Goal: Check status: Check status

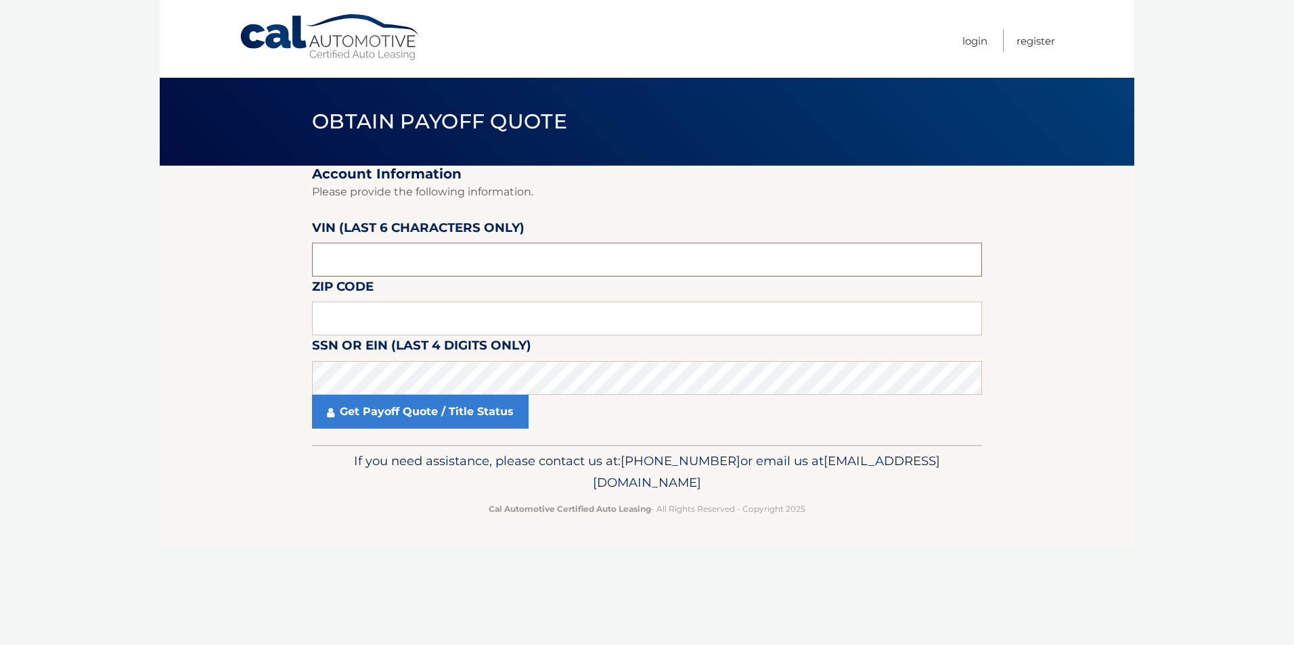
drag, startPoint x: 398, startPoint y: 262, endPoint x: 263, endPoint y: 269, distance: 134.8
click at [263, 269] on section "Account Information Please provide the following information. VIN (last 6 chara…" at bounding box center [647, 305] width 974 height 279
click at [359, 315] on input "text" at bounding box center [647, 319] width 670 height 34
drag, startPoint x: 413, startPoint y: 265, endPoint x: 252, endPoint y: 256, distance: 161.9
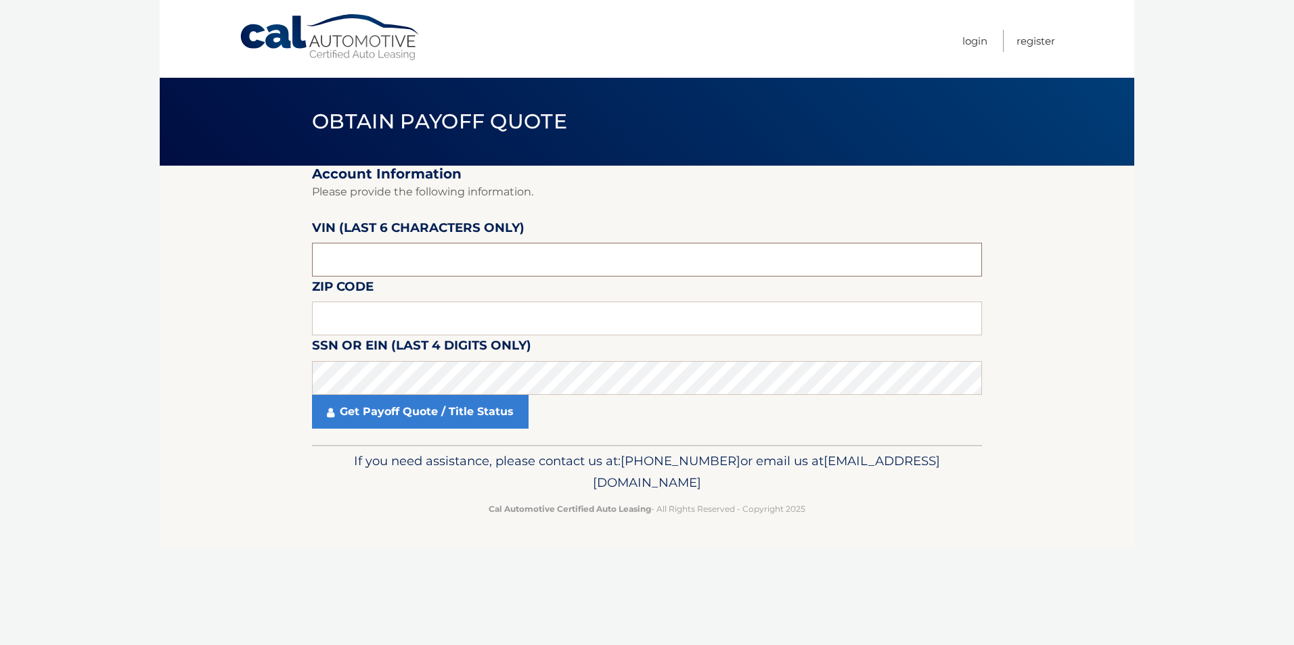
click at [252, 256] on section "Account Information Please provide the following information. VIN (last 6 chara…" at bounding box center [647, 305] width 974 height 279
drag, startPoint x: 337, startPoint y: 258, endPoint x: 277, endPoint y: 262, distance: 59.6
click at [277, 262] on section "Account Information Please provide the following information. VIN (last 6 chara…" at bounding box center [647, 305] width 974 height 279
type input "874838"
click at [375, 323] on input "text" at bounding box center [647, 319] width 670 height 34
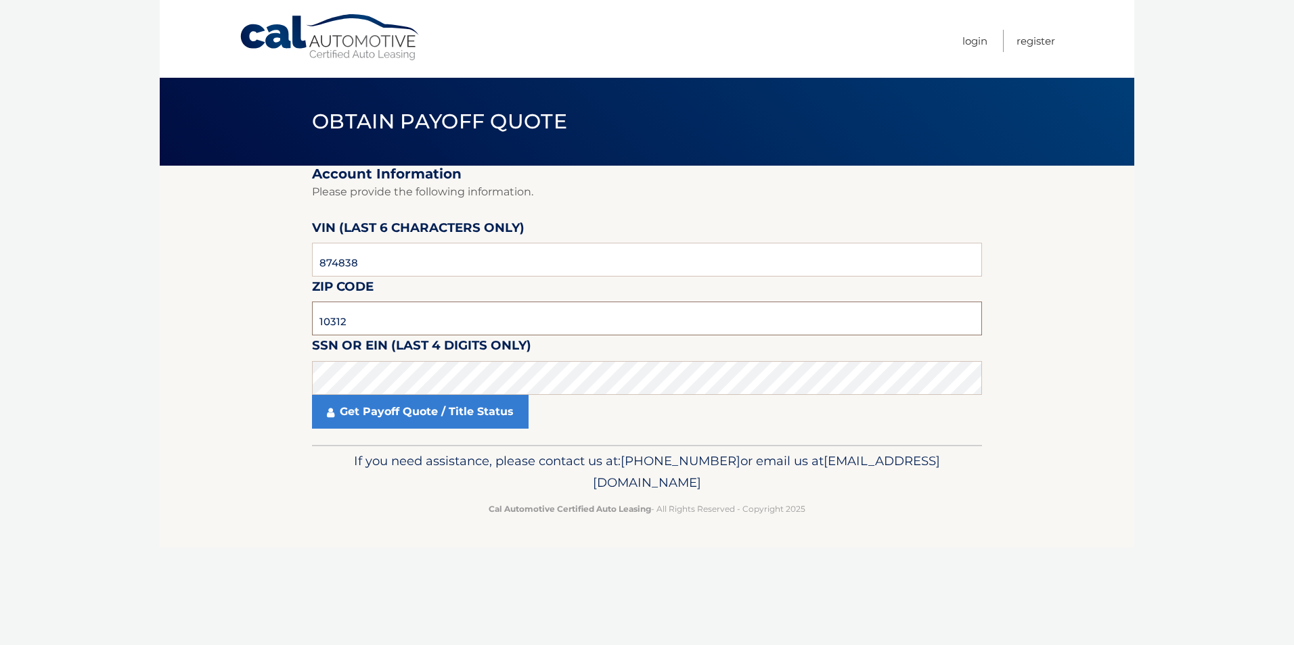
type input "10312"
click at [403, 415] on link "Get Payoff Quote / Title Status" at bounding box center [420, 412] width 216 height 34
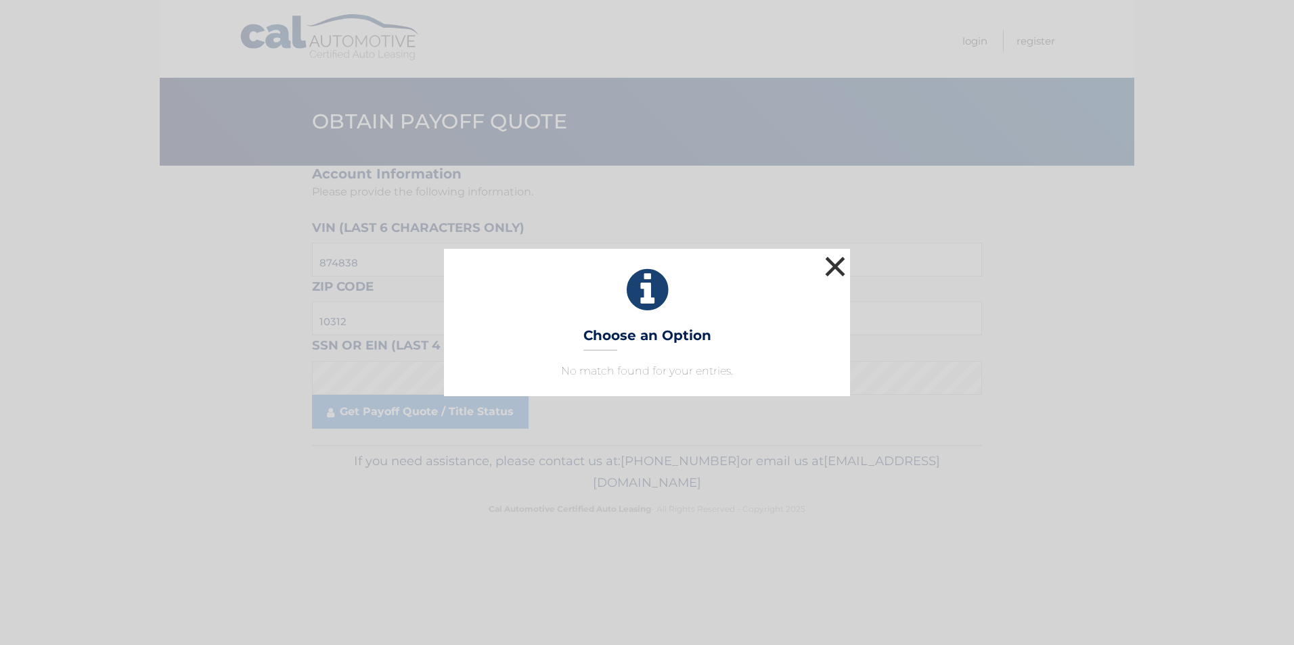
click at [829, 274] on button "×" at bounding box center [834, 266] width 27 height 27
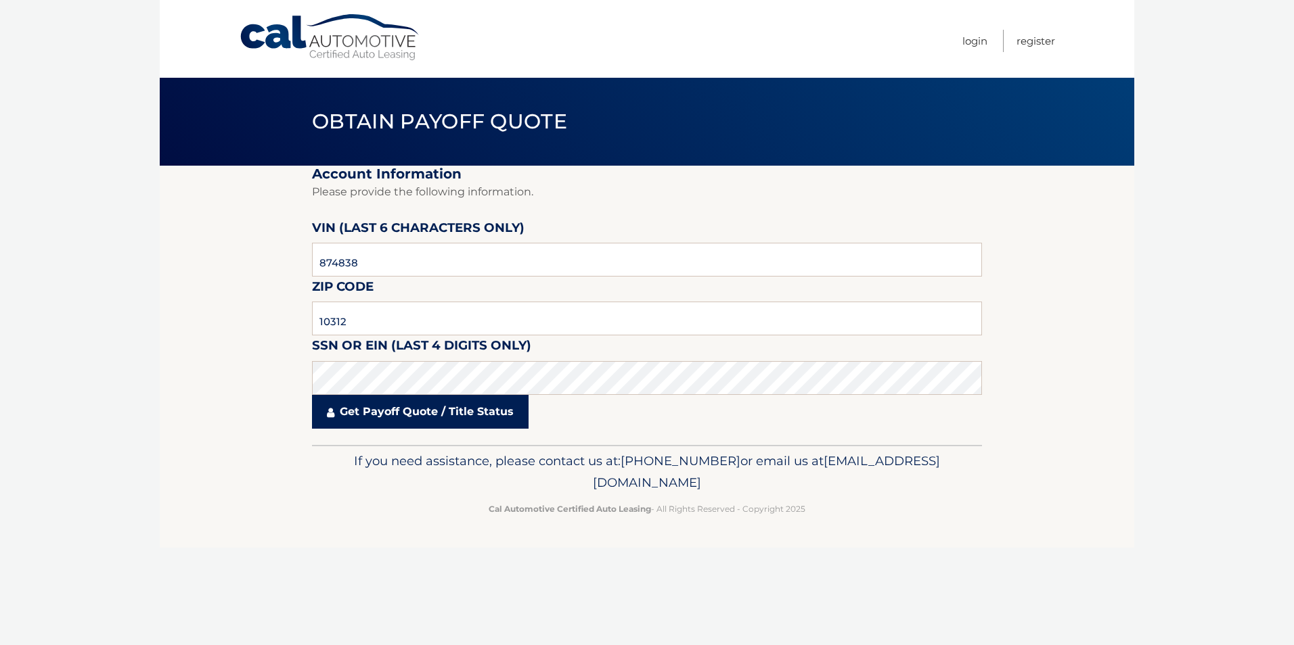
click at [495, 414] on link "Get Payoff Quote / Title Status" at bounding box center [420, 412] width 216 height 34
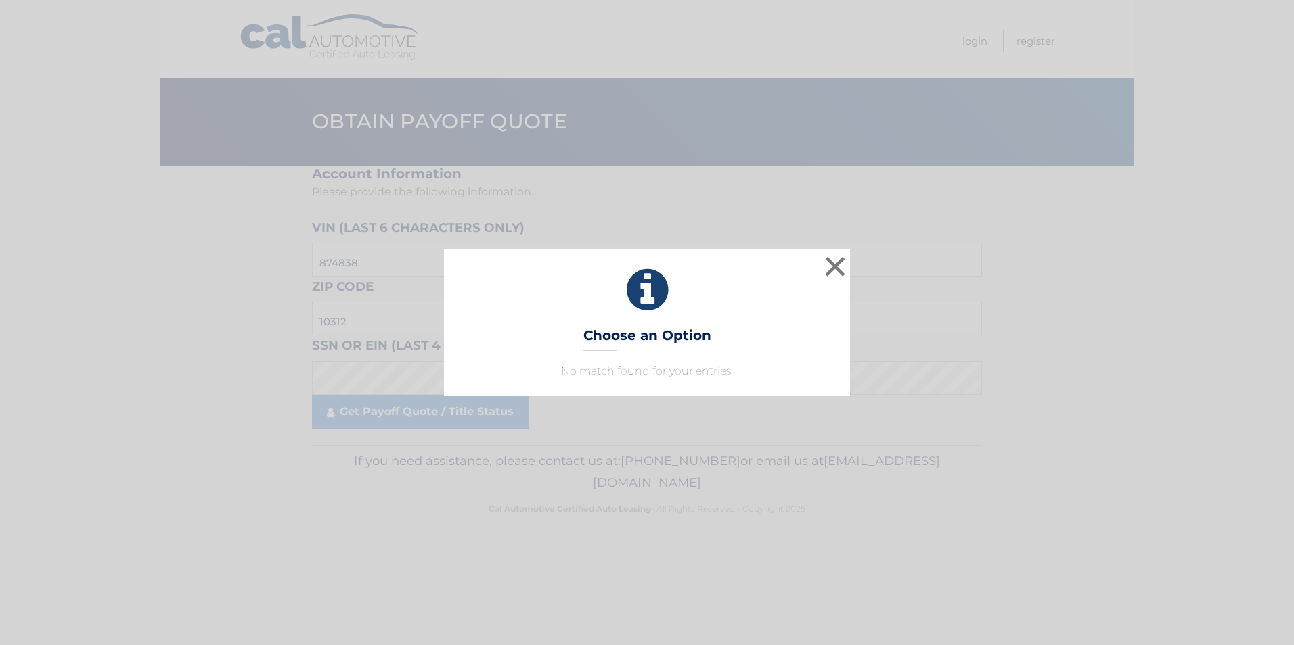
click at [702, 338] on h3 "Choose an Option" at bounding box center [647, 339] width 128 height 24
click at [838, 272] on button "×" at bounding box center [834, 266] width 27 height 27
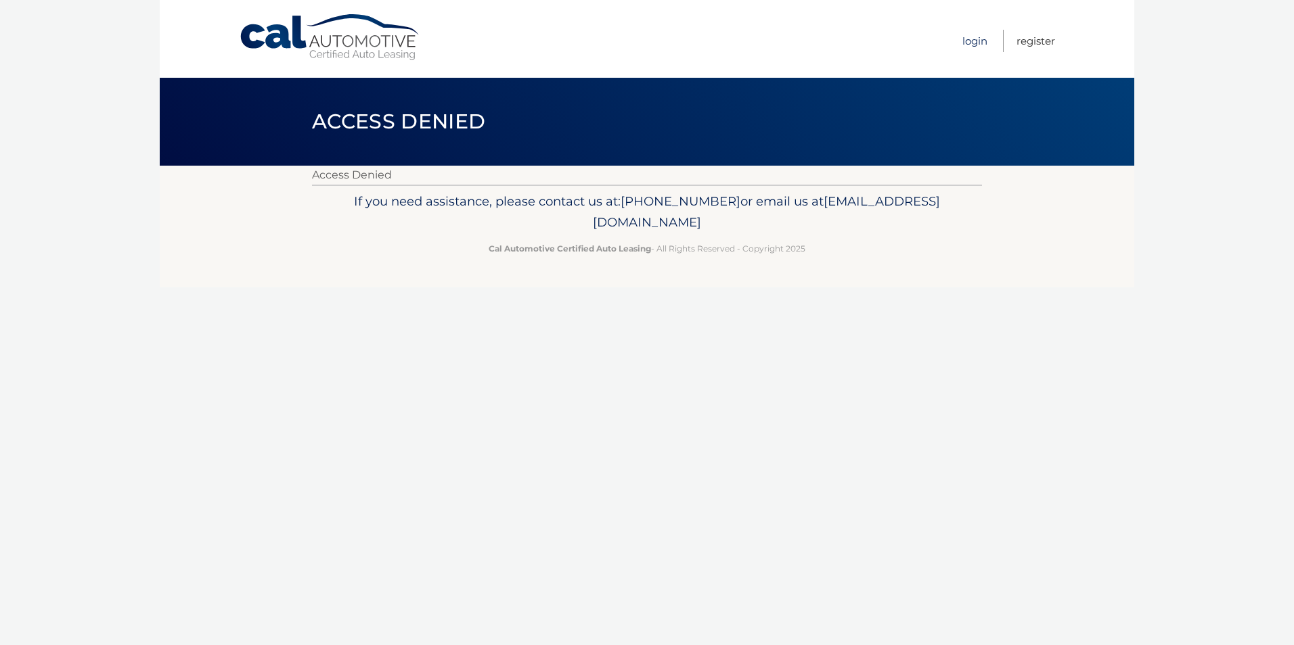
click at [971, 43] on link "Login" at bounding box center [974, 41] width 25 height 22
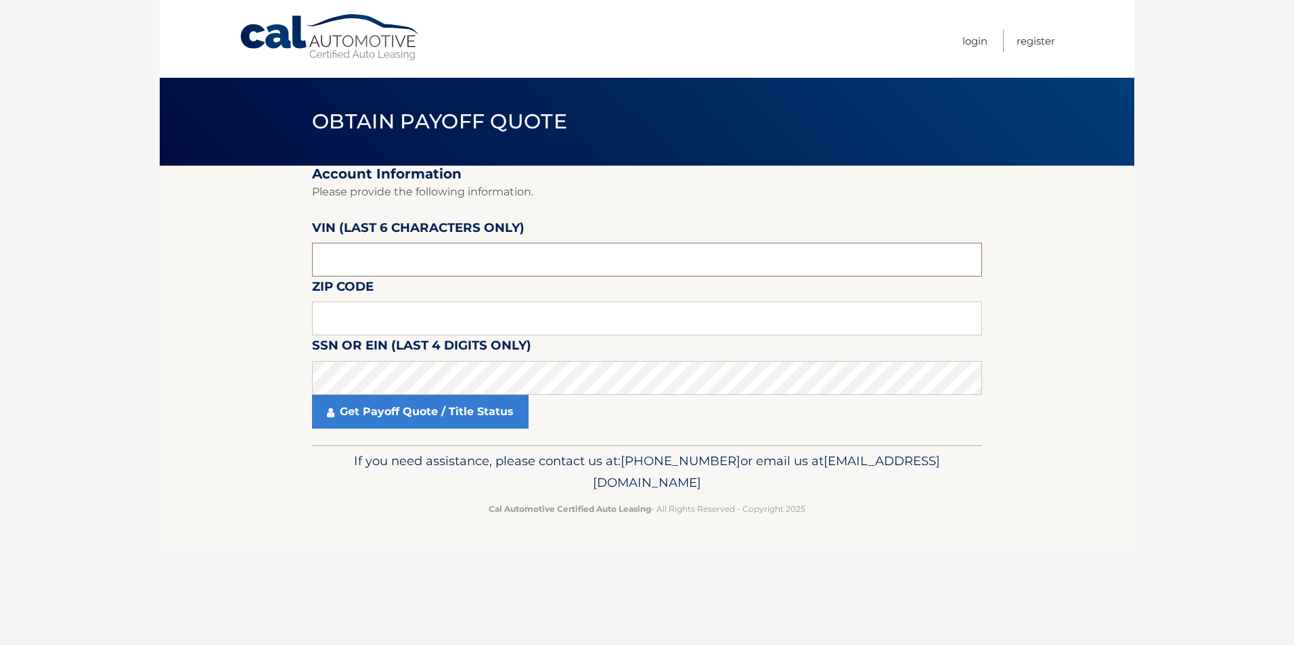
drag, startPoint x: 452, startPoint y: 263, endPoint x: 167, endPoint y: 277, distance: 285.1
click at [167, 277] on section "Account Information Please provide the following information. VIN (last 6 chara…" at bounding box center [647, 305] width 974 height 279
type input "190934"
click at [392, 325] on input "text" at bounding box center [647, 319] width 670 height 34
type input "10312"
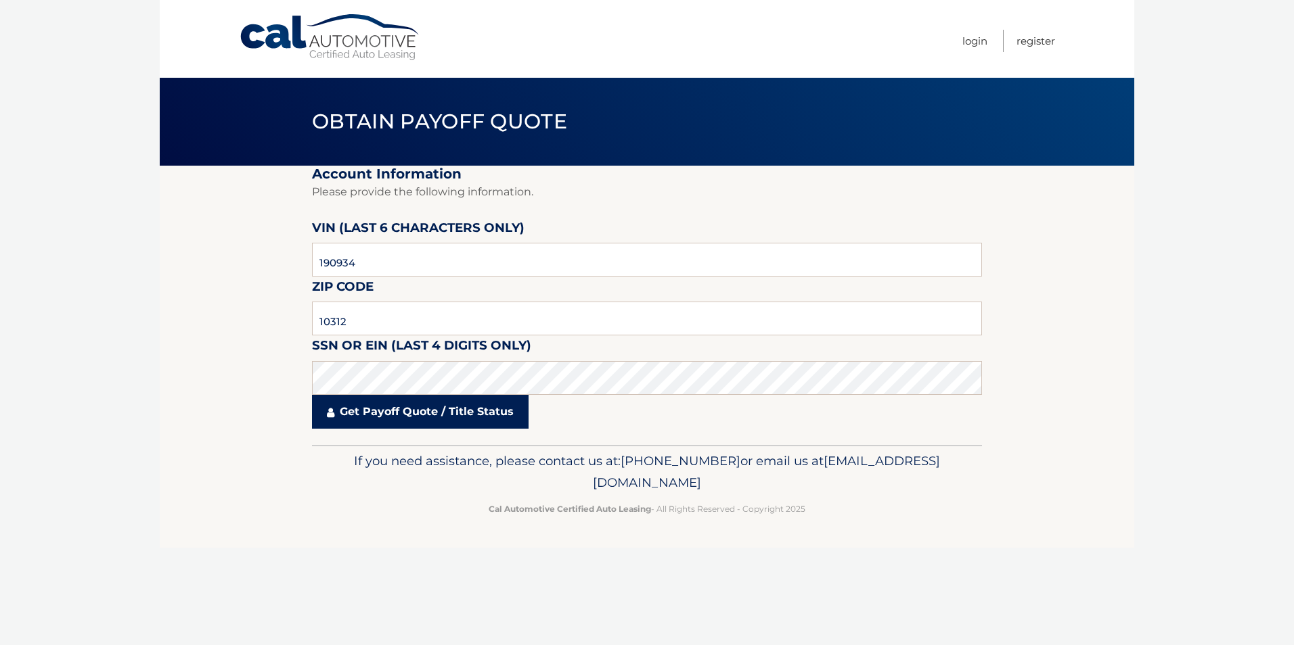
click at [445, 413] on link "Get Payoff Quote / Title Status" at bounding box center [420, 412] width 216 height 34
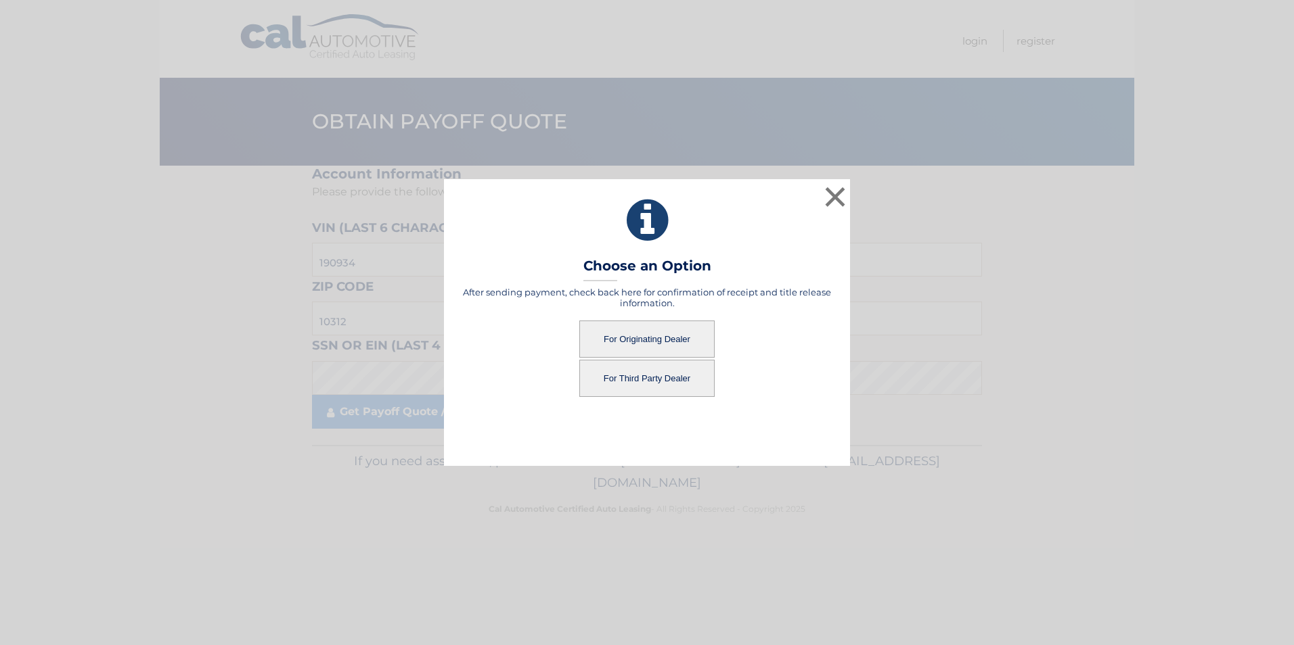
click at [659, 382] on button "For Third Party Dealer" at bounding box center [646, 378] width 135 height 37
